Goal: Transaction & Acquisition: Book appointment/travel/reservation

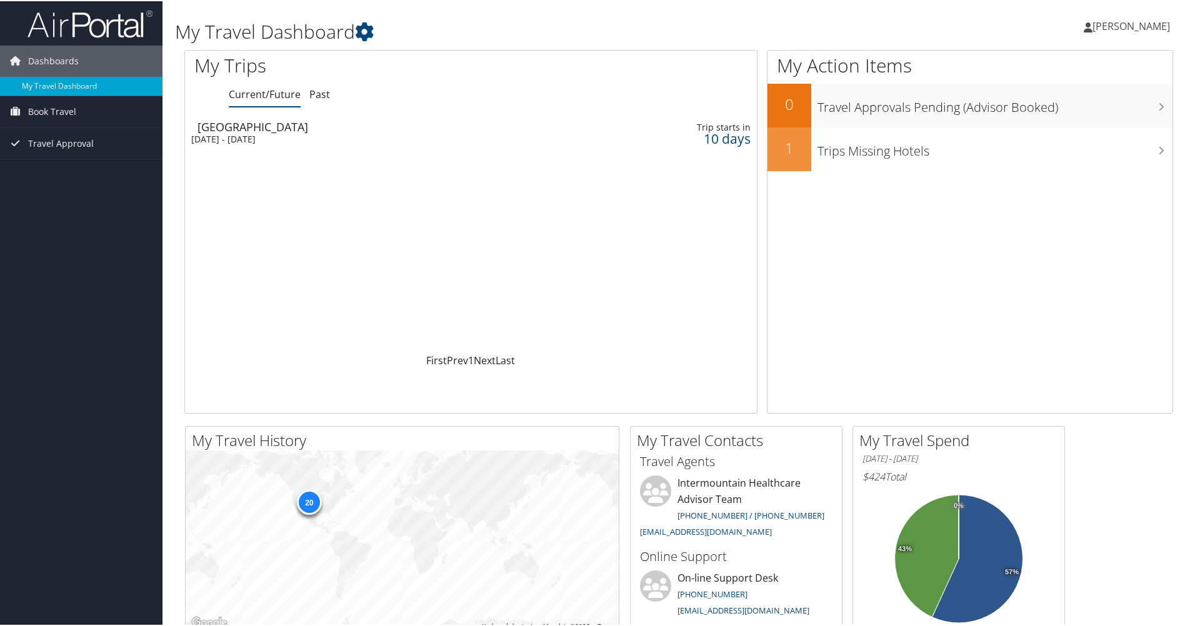
click at [246, 131] on div "[GEOGRAPHIC_DATA]" at bounding box center [378, 125] width 360 height 11
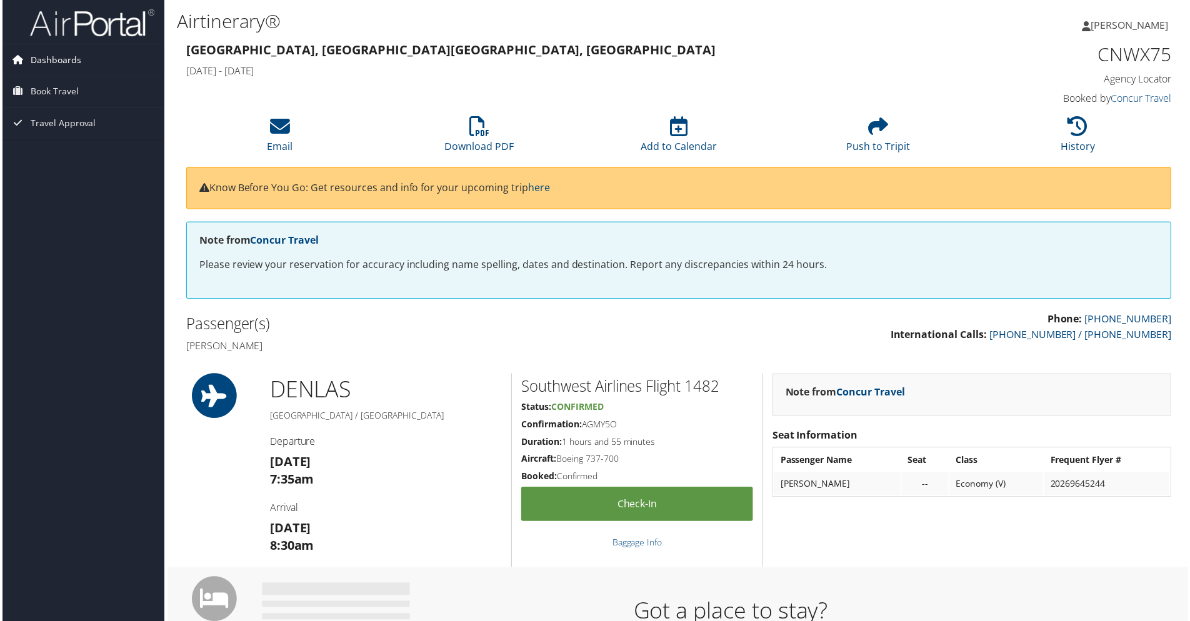
click at [63, 59] on span "Dashboards" at bounding box center [53, 59] width 51 height 31
click at [59, 81] on link "My Travel Dashboard" at bounding box center [81, 85] width 163 height 19
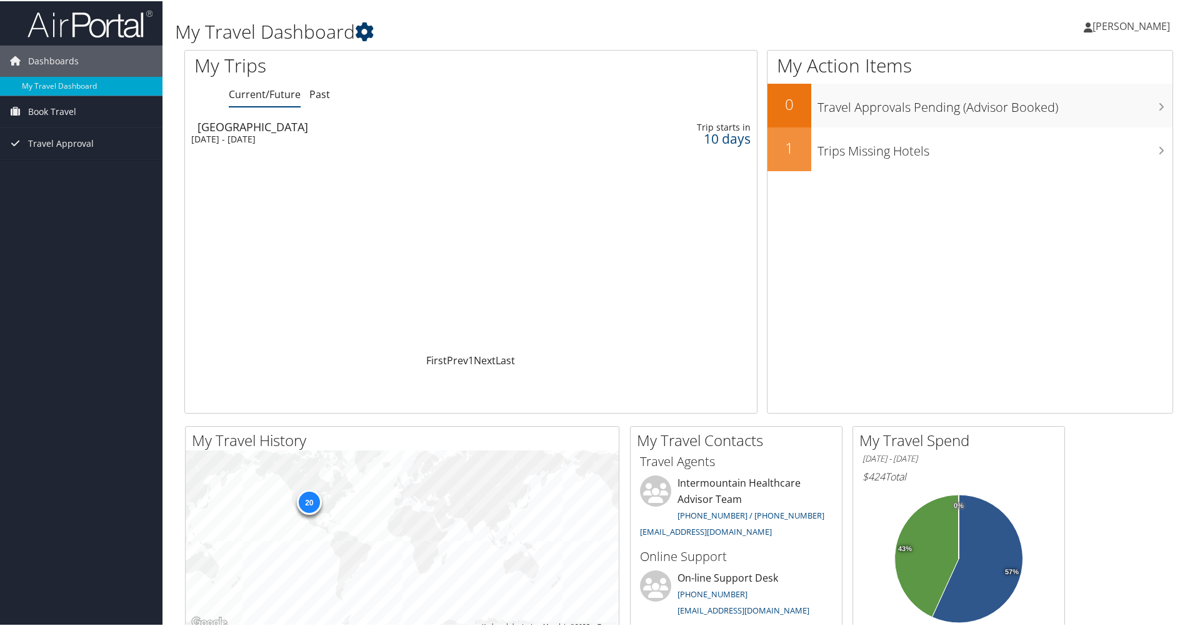
click at [373, 32] on icon at bounding box center [364, 30] width 19 height 19
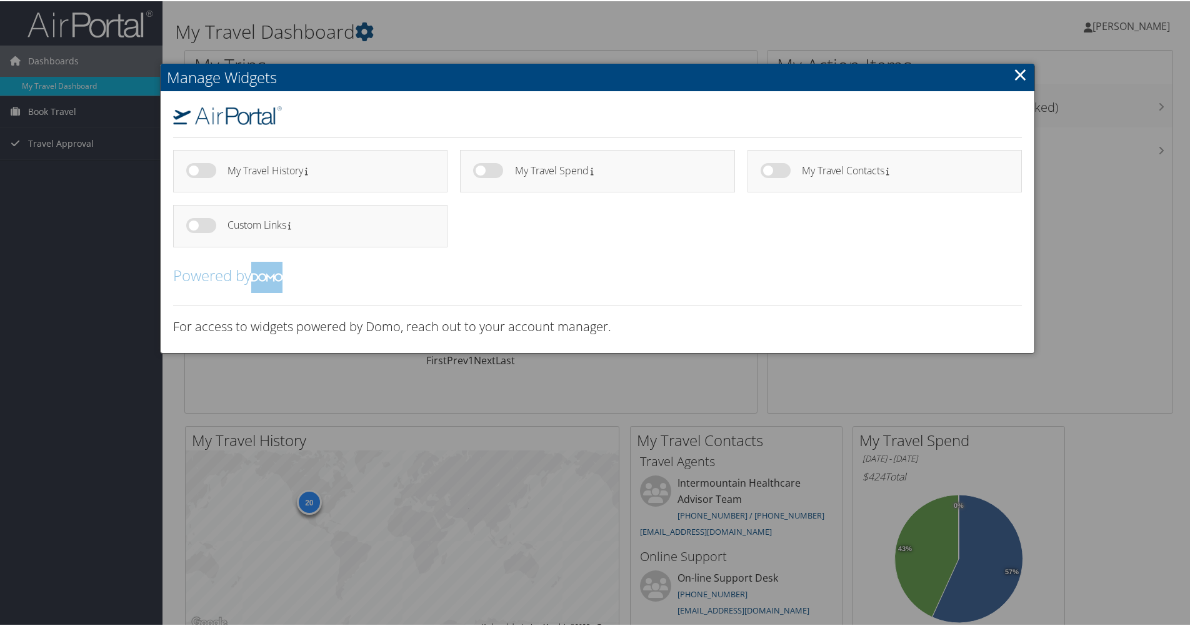
click at [1019, 73] on link "×" at bounding box center [1021, 73] width 14 height 25
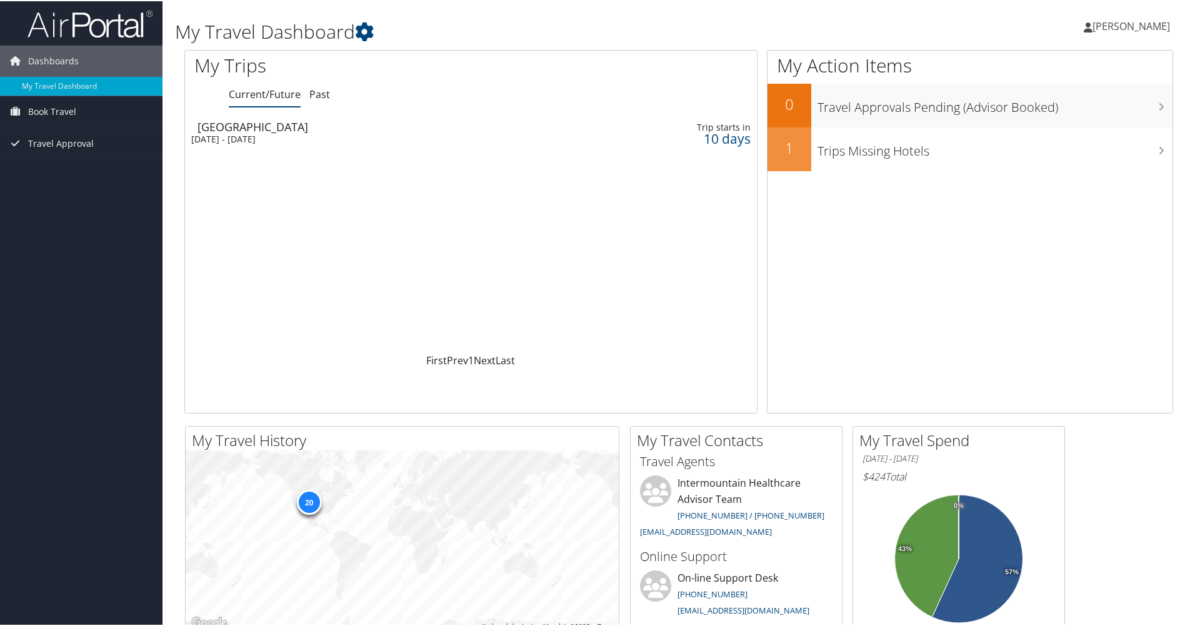
click at [1125, 16] on link "[PERSON_NAME]" at bounding box center [1133, 25] width 99 height 38
click at [1054, 70] on link "My Settings" at bounding box center [1098, 68] width 139 height 21
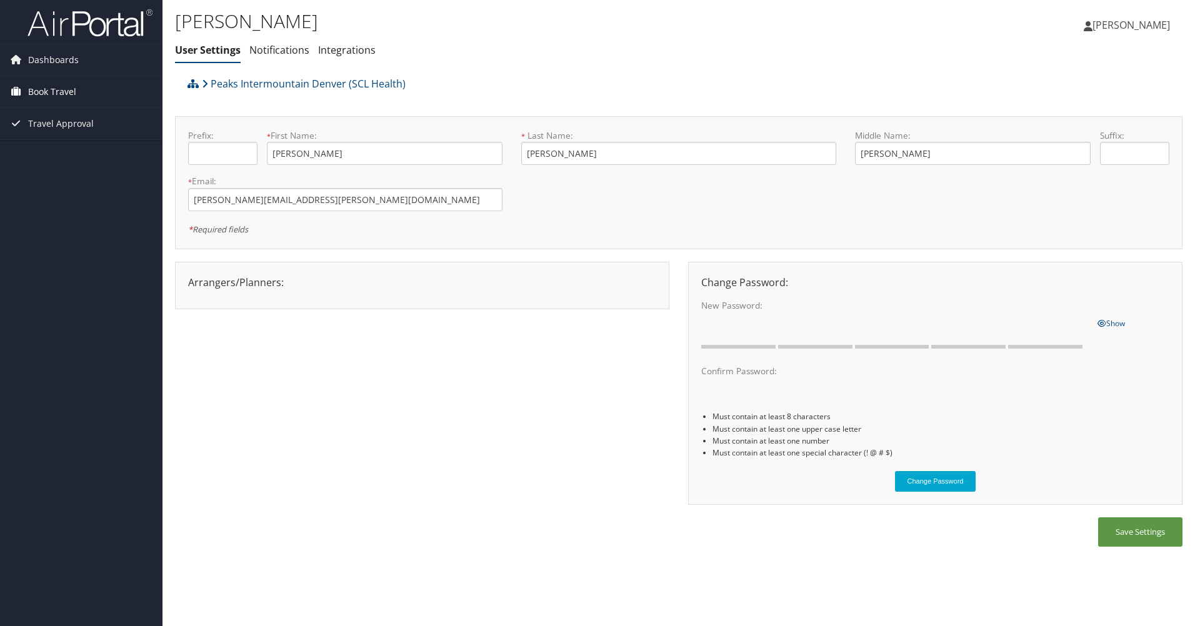
click at [61, 94] on span "Book Travel" at bounding box center [52, 91] width 48 height 31
click at [51, 132] on link "Book/Manage Online Trips" at bounding box center [81, 135] width 163 height 19
